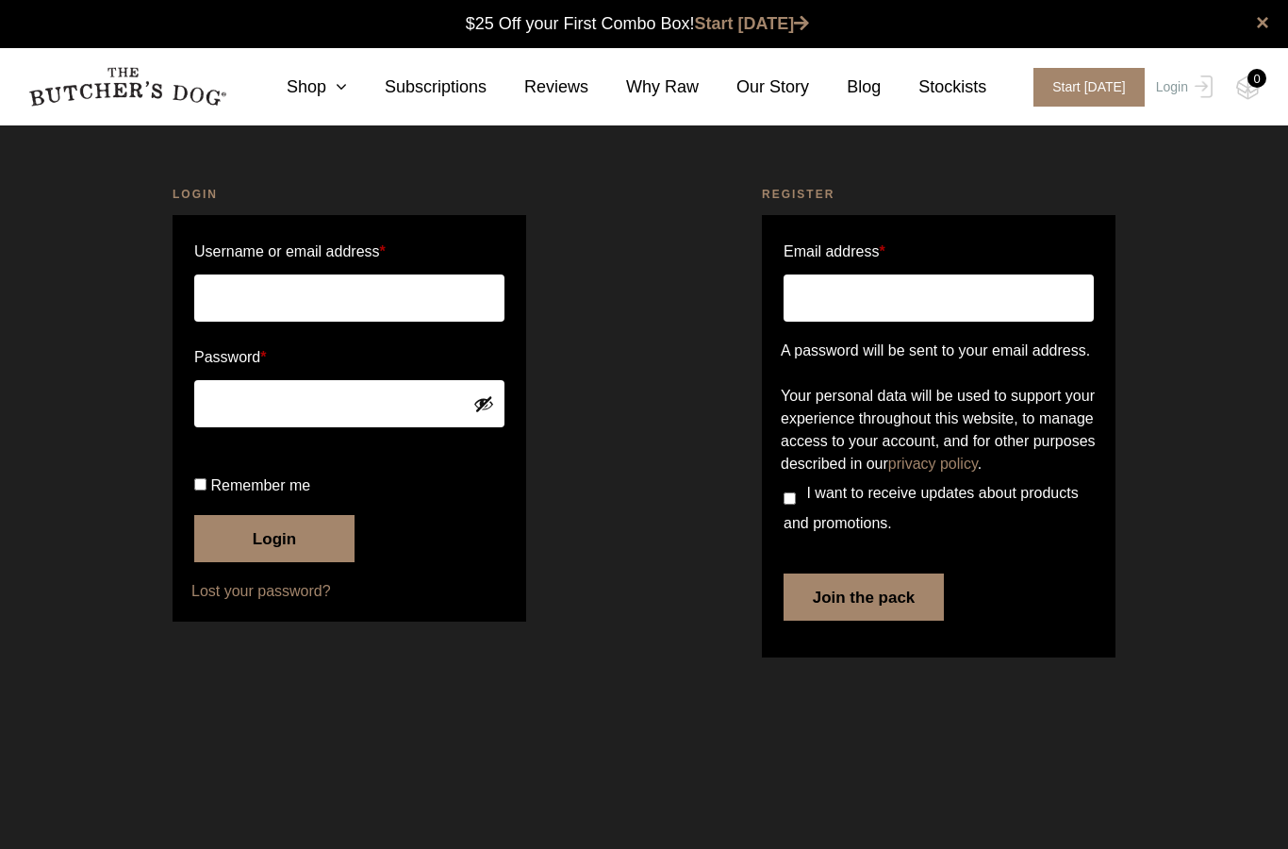
click at [334, 295] on input "Username or email address *" at bounding box center [349, 297] width 310 height 47
type input "[EMAIL_ADDRESS][DOMAIN_NAME]"
click at [201, 490] on input "Remember me" at bounding box center [200, 484] width 12 height 12
checkbox input "true"
click at [282, 562] on button "Login" at bounding box center [274, 538] width 160 height 47
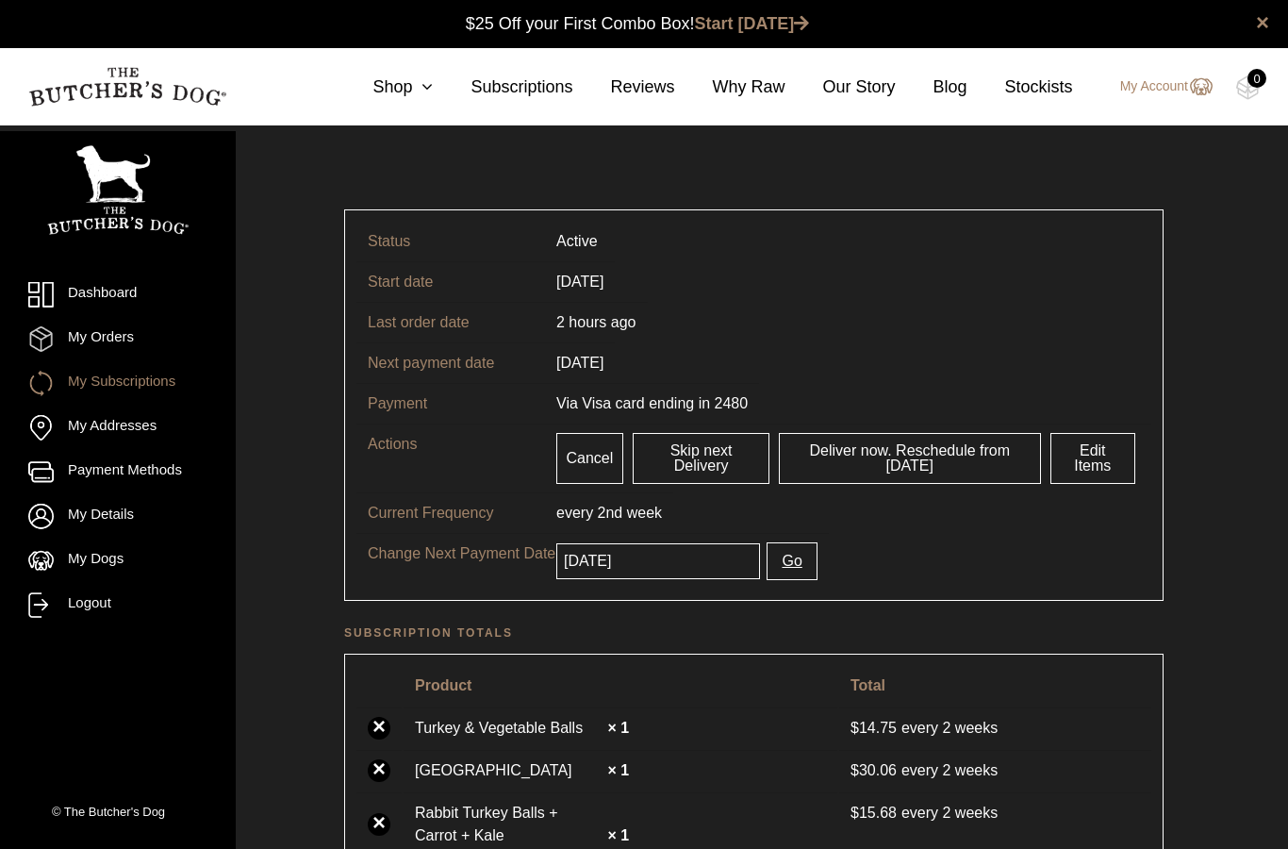
scroll to position [1, 0]
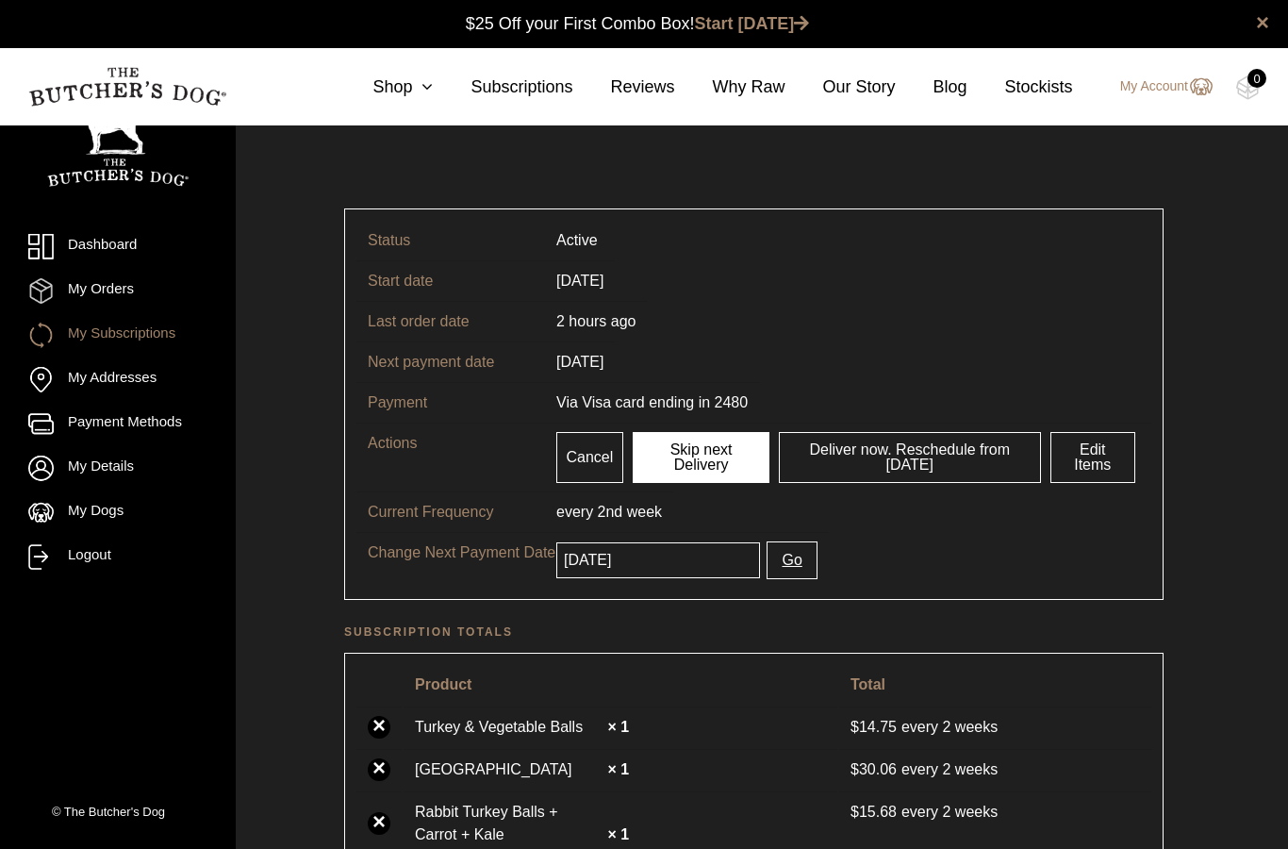
click at [703, 456] on link "Skip next Delivery" at bounding box center [701, 457] width 137 height 51
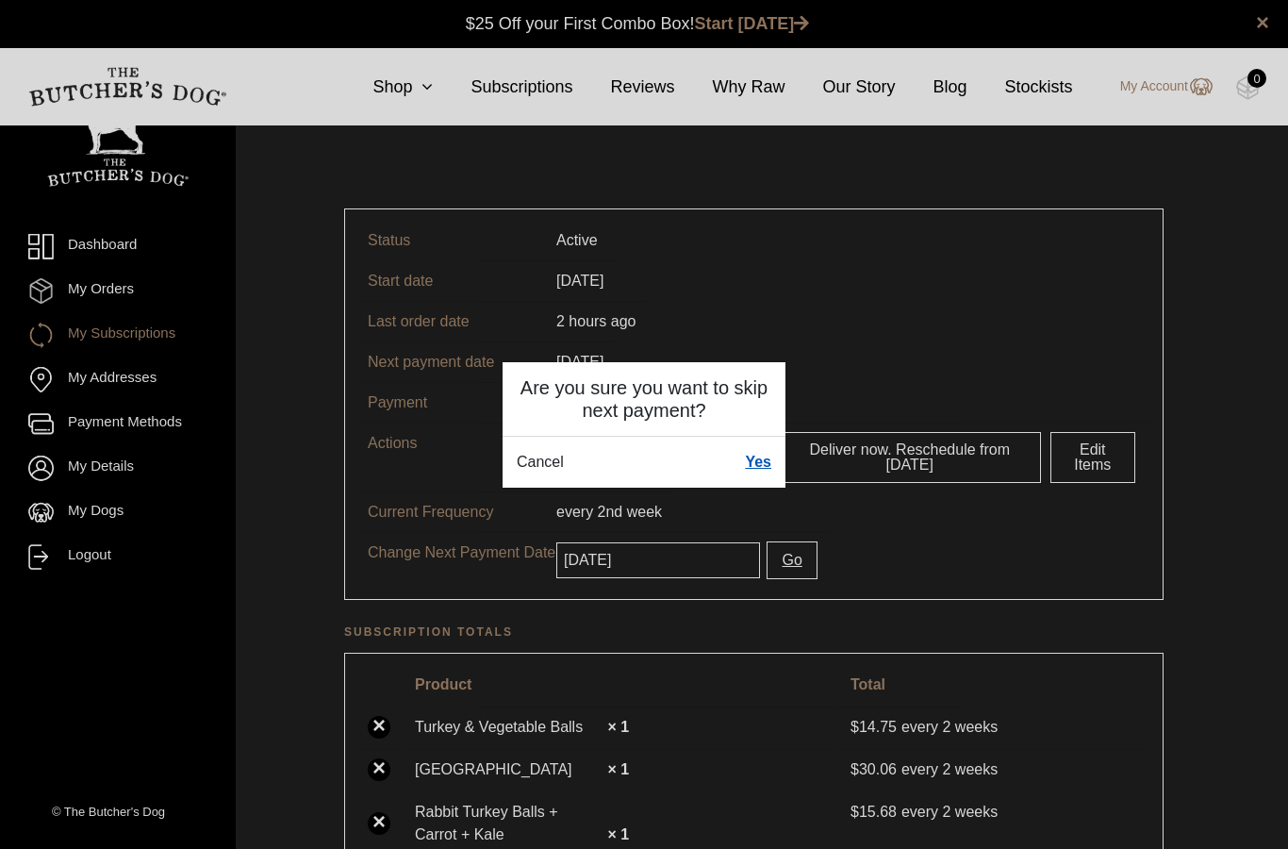
click at [759, 455] on link "Yes" at bounding box center [758, 462] width 26 height 23
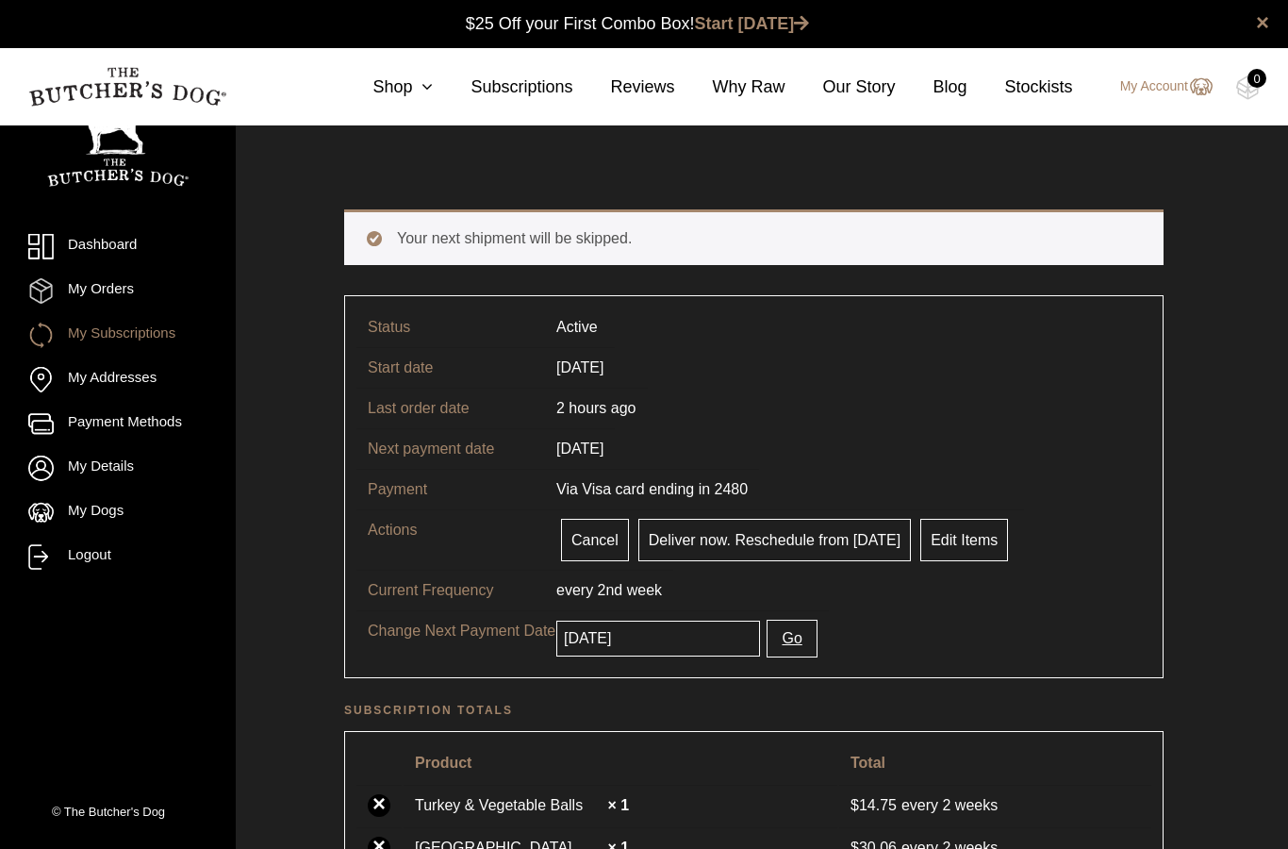
scroll to position [1, 0]
